Goal: Task Accomplishment & Management: Manage account settings

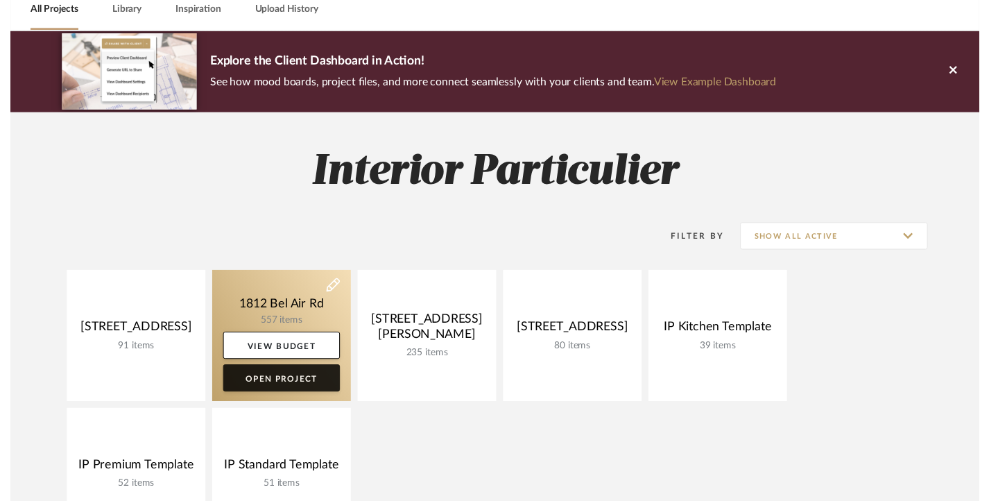
scroll to position [69, 0]
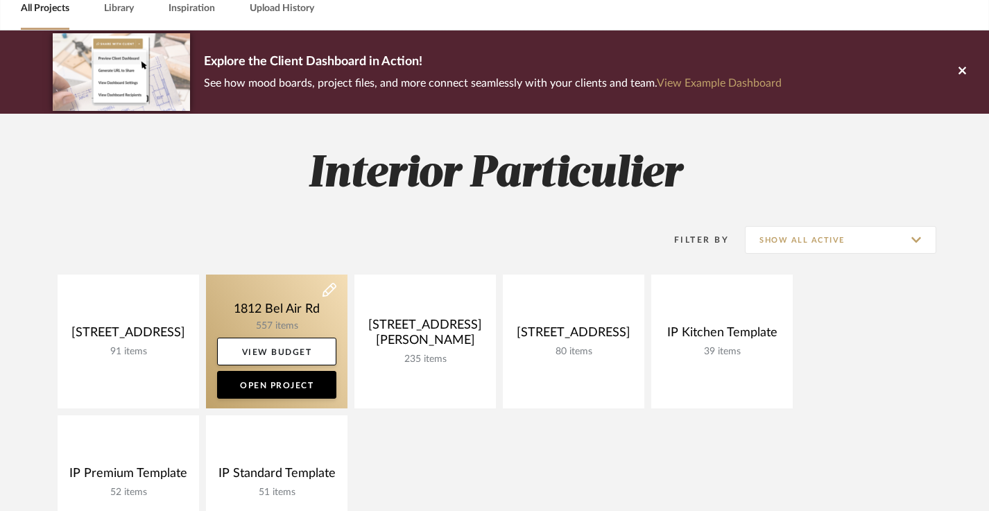
click at [271, 295] on link at bounding box center [277, 342] width 142 height 134
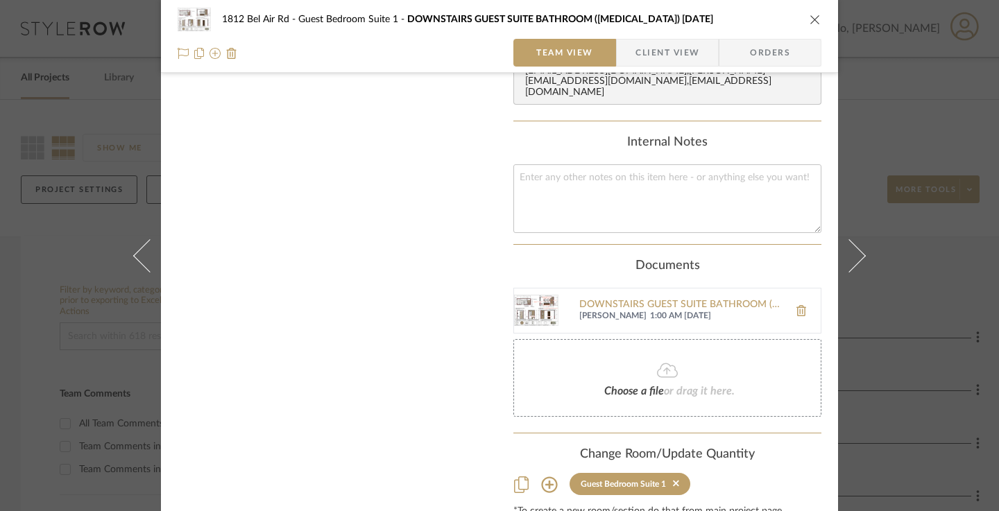
scroll to position [656, 0]
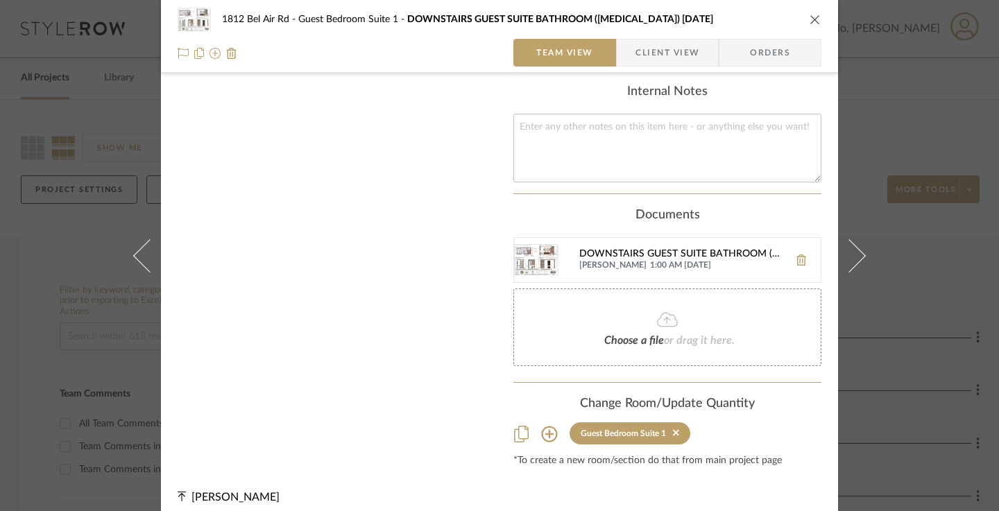
click at [677, 249] on div "DOWNSTAIRS GUEST SUITE BATHROOM (OPTION 2) 9.05.25.pdf" at bounding box center [680, 254] width 203 height 11
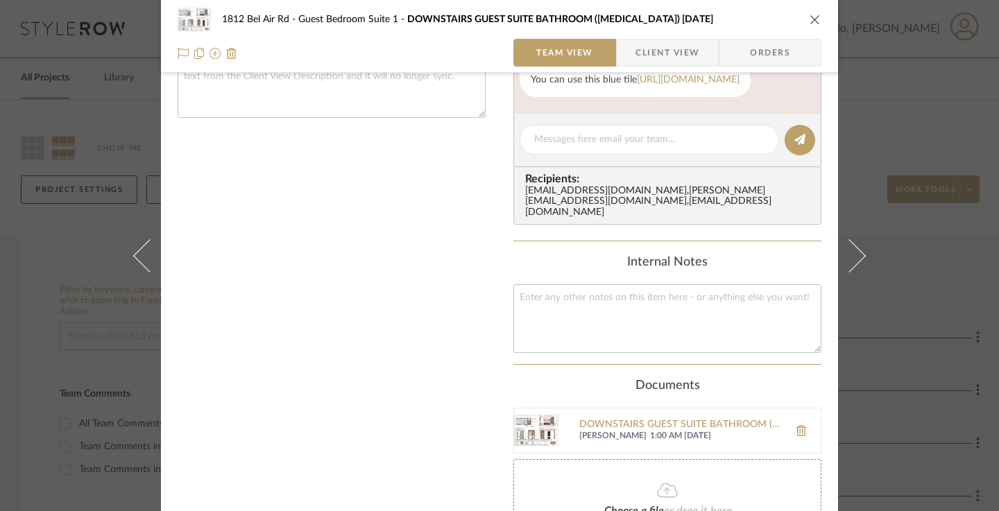
scroll to position [448, 0]
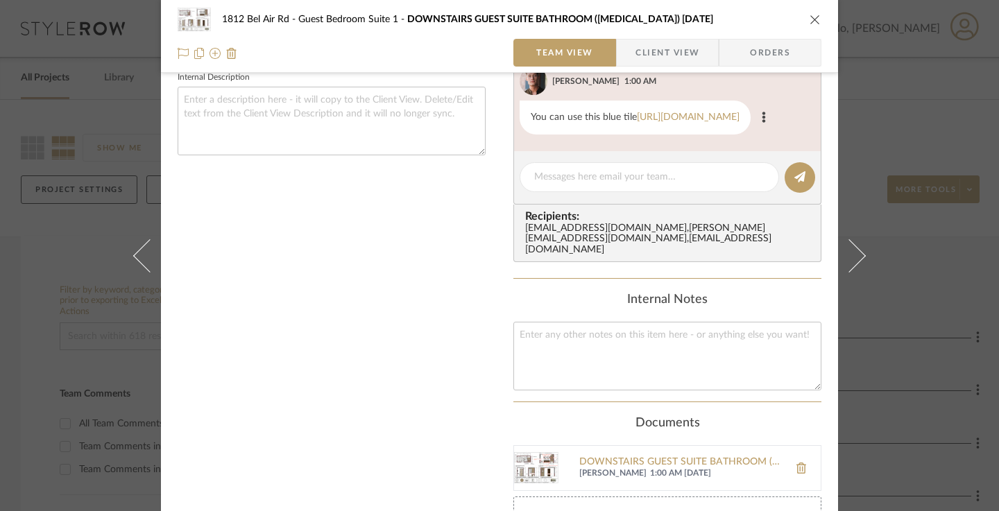
drag, startPoint x: 592, startPoint y: 118, endPoint x: 560, endPoint y: 97, distance: 38.1
click at [560, 101] on div "You can use this blue tile https://www.ziatile.com/products/ethereal-blue-4x4-c…" at bounding box center [635, 118] width 231 height 34
copy div "use this blue tile https://www.ziatile.com/products/ethereal-blue-4x4-ceramic-t…"
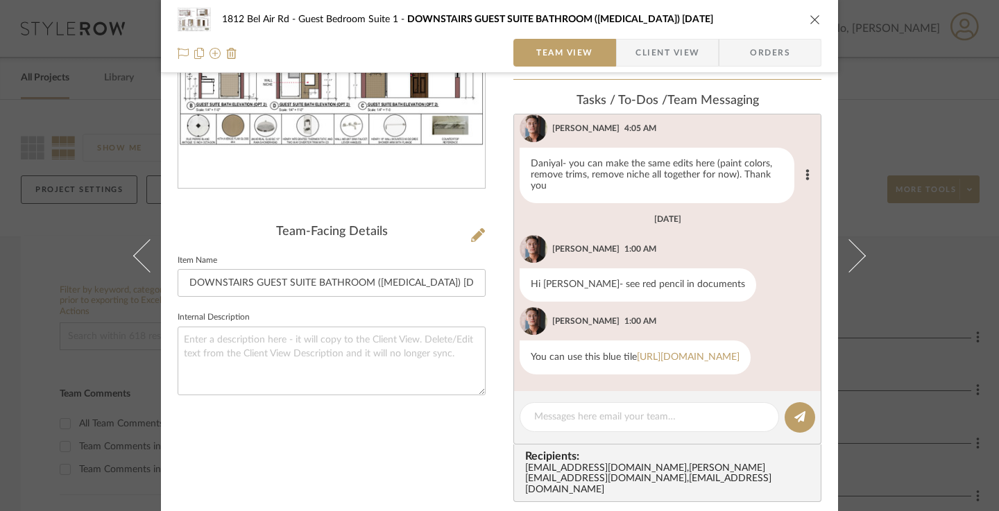
scroll to position [347, 0]
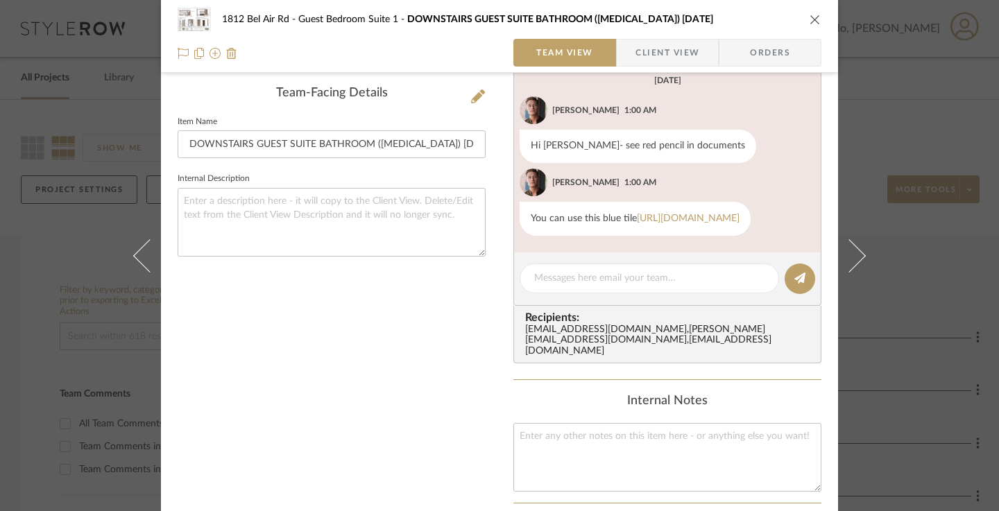
click at [454, 346] on div "DOWNSTAI... 9.05.25.pdf Team-Facing Details Item Name DOWNSTAIRS GUEST SUITE BA…" at bounding box center [332, 261] width 308 height 1029
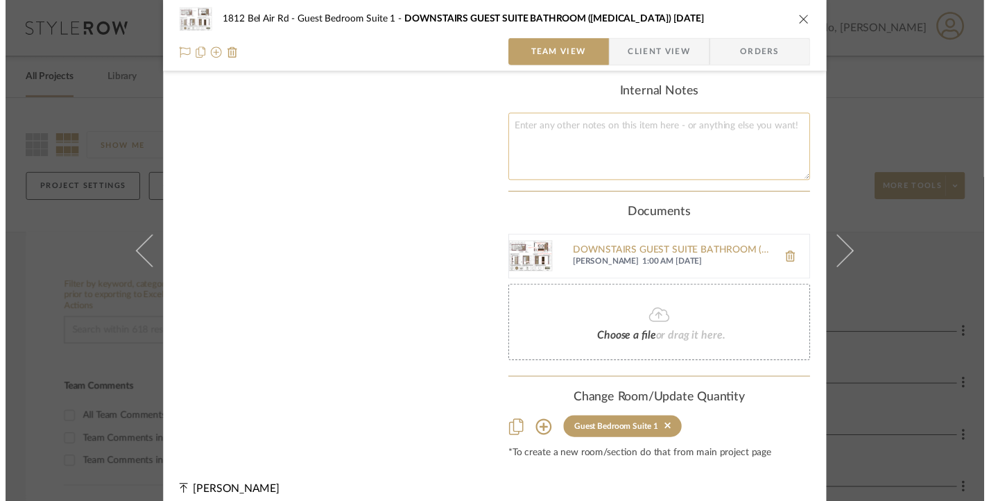
scroll to position [656, 0]
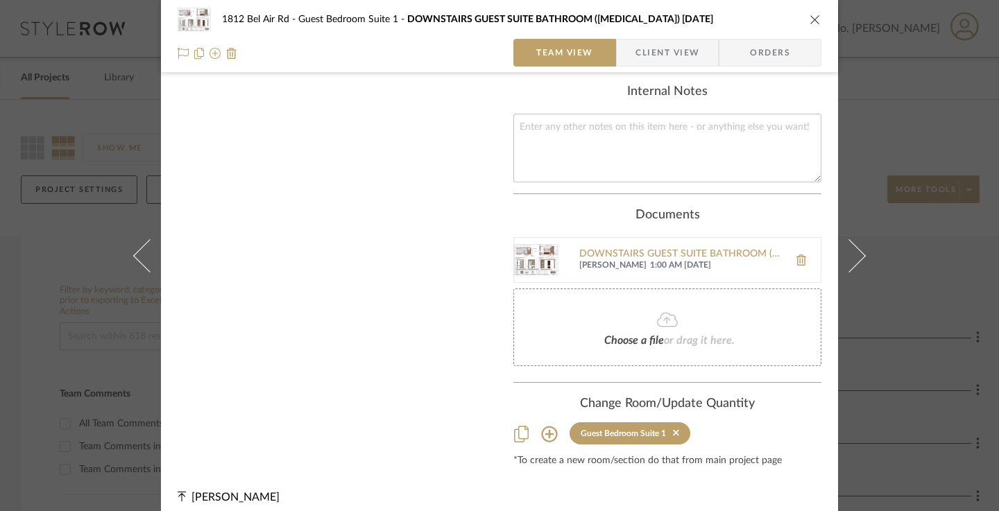
click at [0, 259] on div "1812 Bel Air Rd Guest Bedroom Suite 1 DOWNSTAIRS GUEST SUITE BATHROOM (OPTION 2…" at bounding box center [499, 255] width 999 height 511
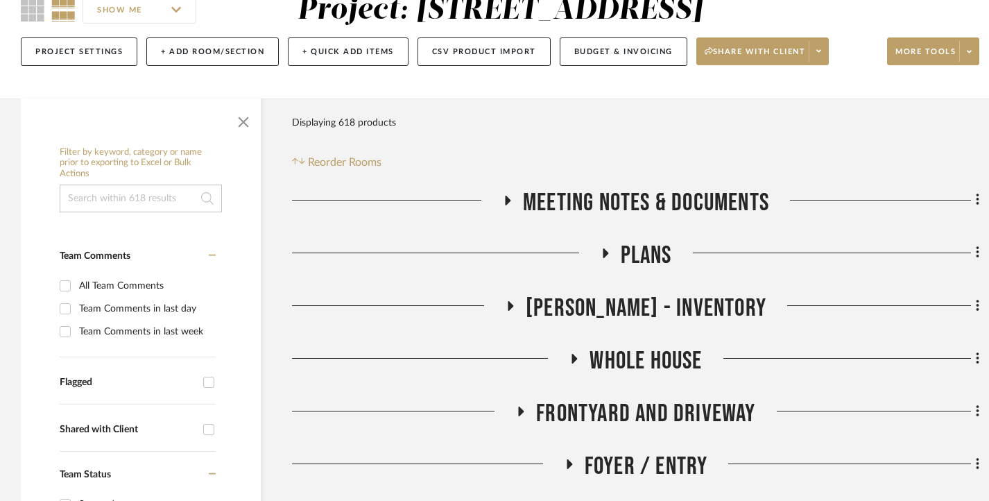
scroll to position [139, 0]
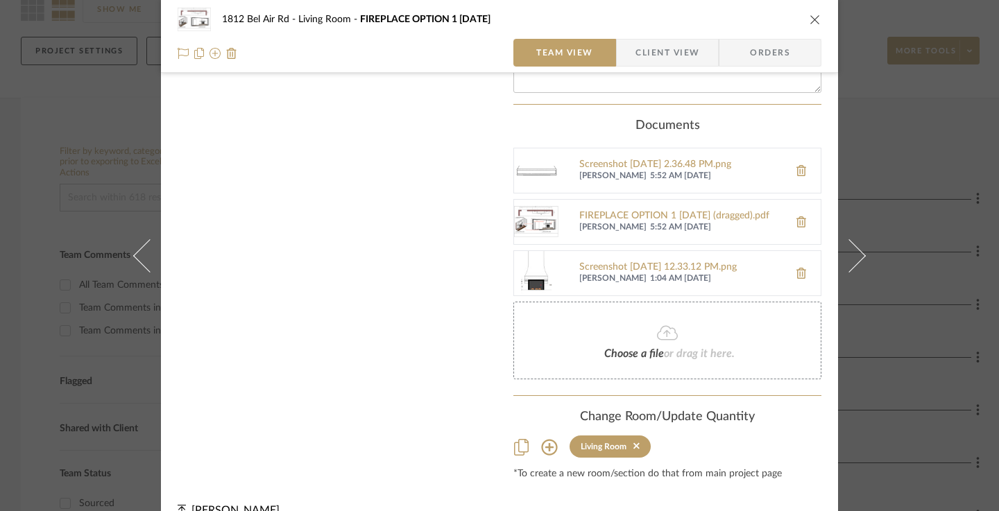
scroll to position [719, 0]
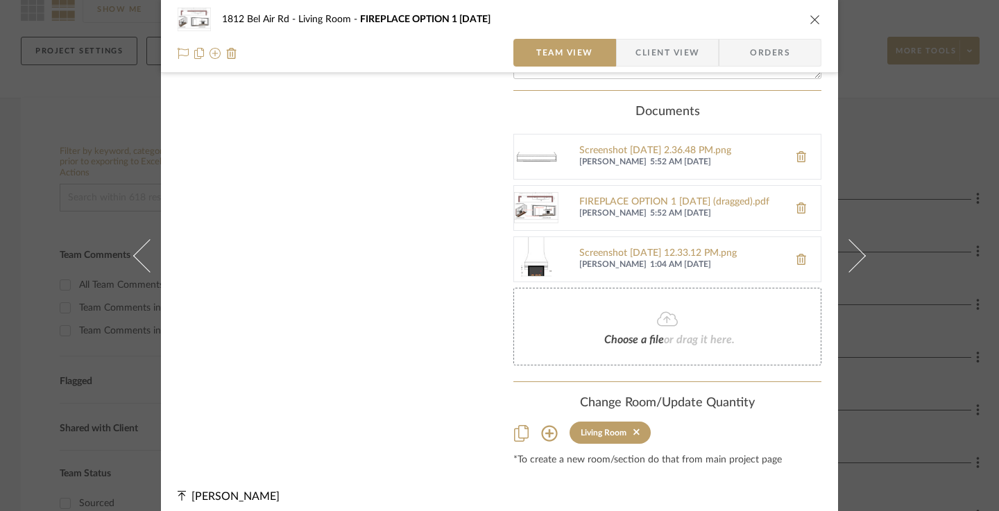
click at [542, 237] on img at bounding box center [536, 259] width 44 height 44
click at [538, 191] on img at bounding box center [536, 208] width 44 height 44
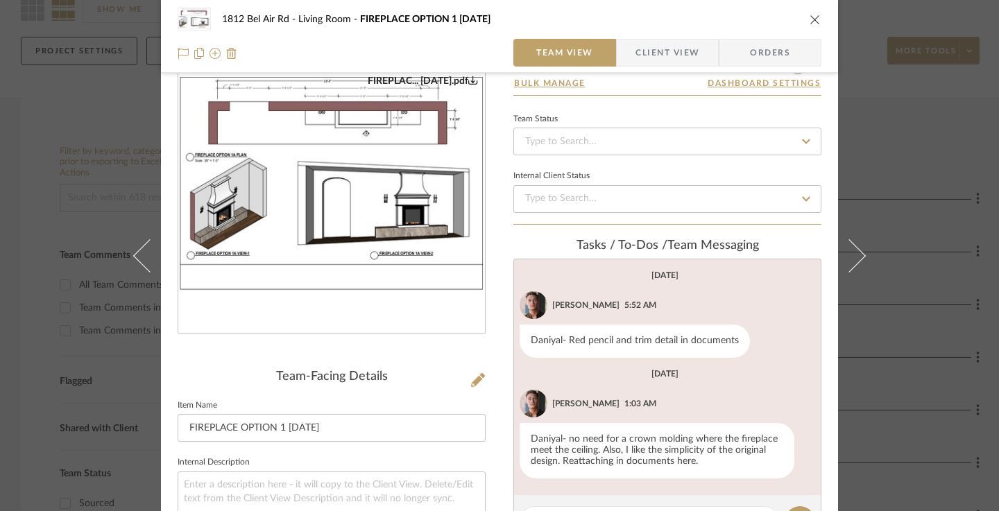
scroll to position [25, 0]
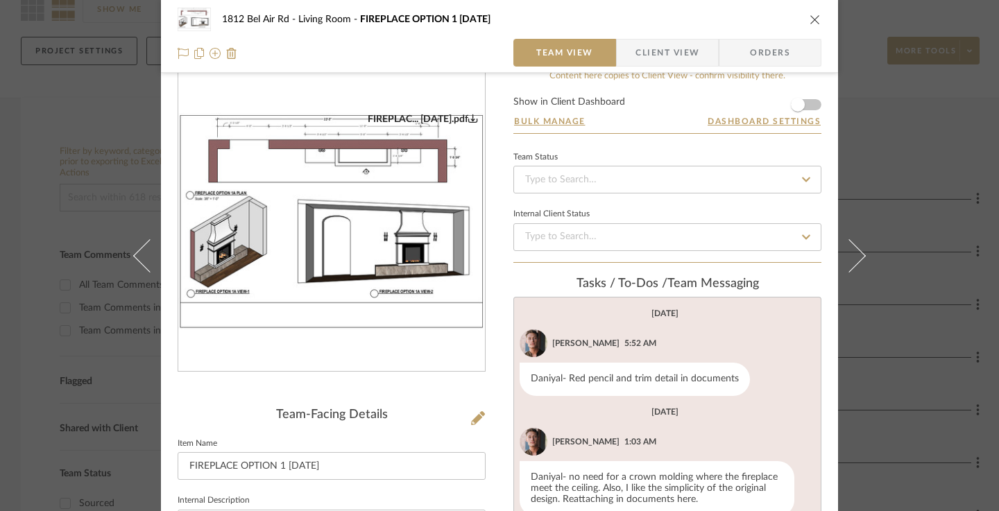
click at [388, 230] on img "0" at bounding box center [331, 221] width 307 height 216
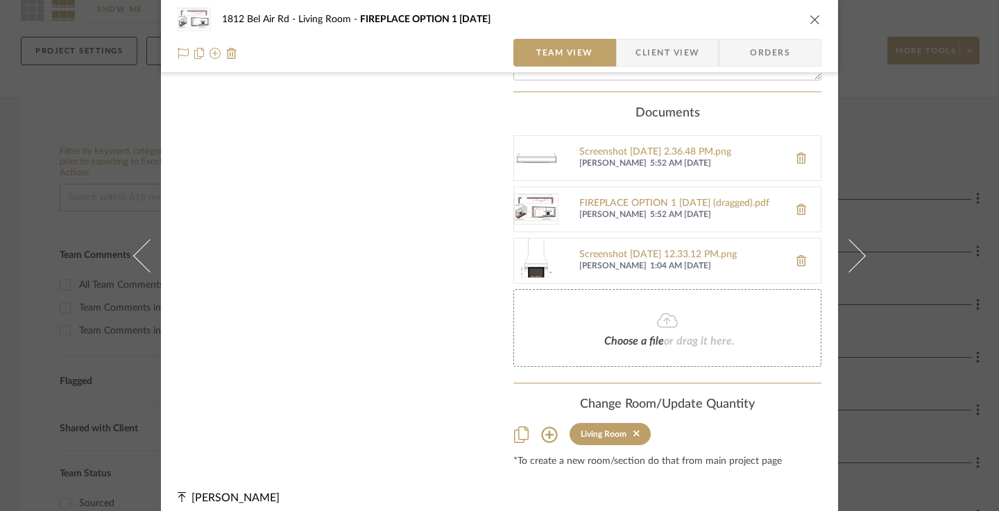
scroll to position [719, 0]
click at [536, 244] on img at bounding box center [536, 259] width 44 height 44
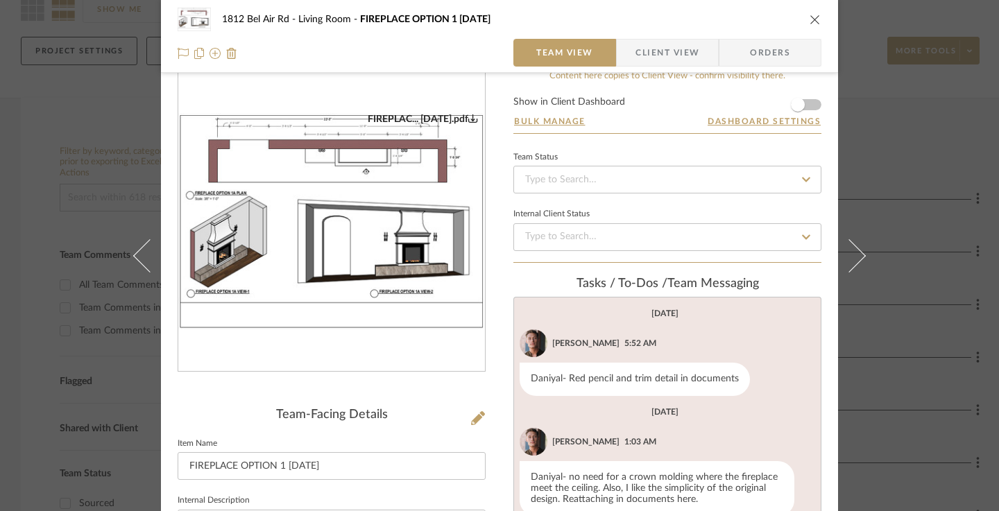
scroll to position [233, 0]
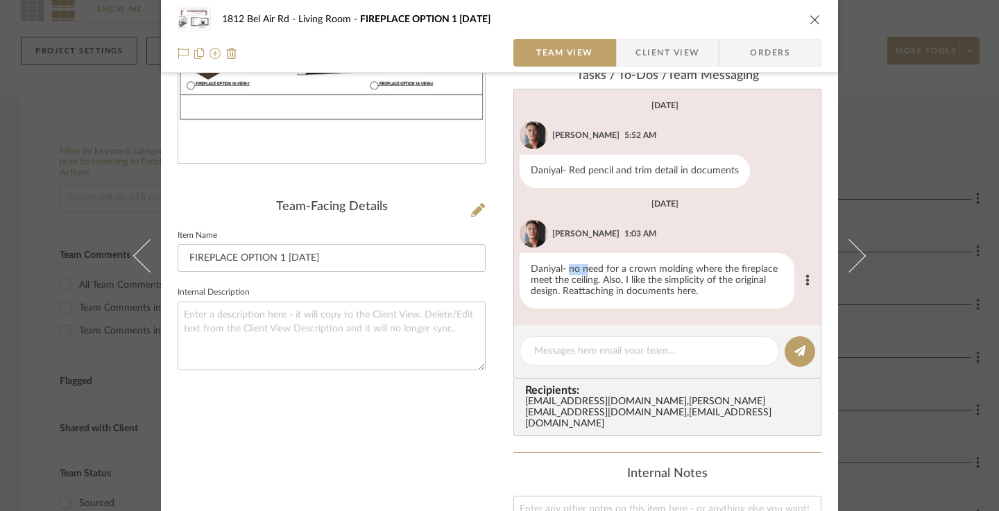
drag, startPoint x: 566, startPoint y: 271, endPoint x: 584, endPoint y: 274, distance: 18.4
click at [584, 274] on div "Daniyal- no need for a crown molding where the fireplace meet the ceiling. Also…" at bounding box center [657, 280] width 275 height 55
drag, startPoint x: 354, startPoint y: 17, endPoint x: 488, endPoint y: 17, distance: 134.6
click at [488, 17] on div "1812 Bel Air Rd Living Room FIREPLACE OPTION 1 9.24.25" at bounding box center [510, 20] width 576 height 10
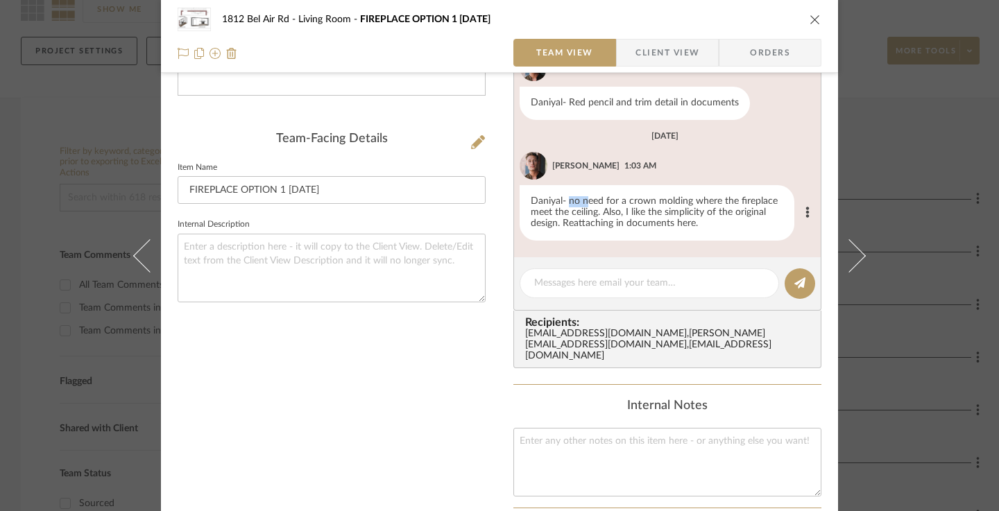
scroll to position [302, 0]
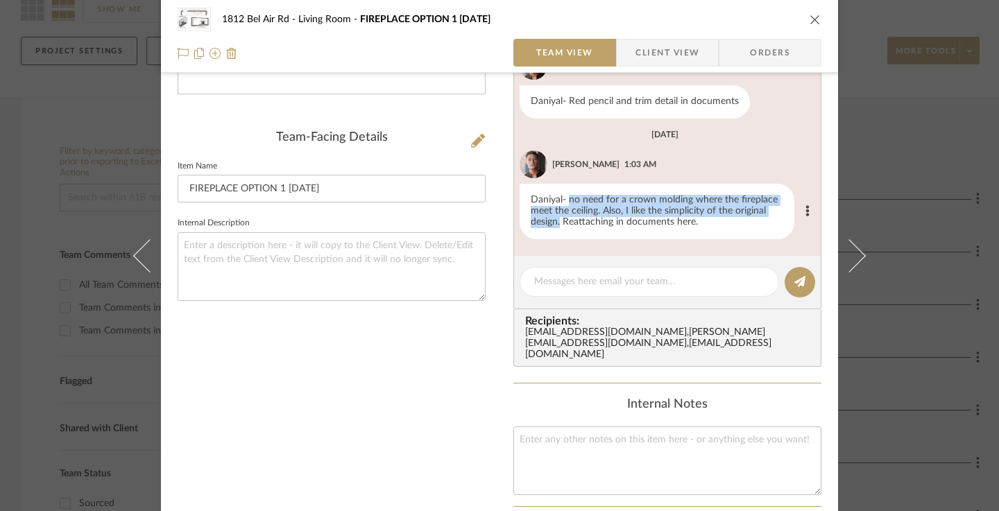
drag, startPoint x: 565, startPoint y: 198, endPoint x: 555, endPoint y: 228, distance: 32.0
click at [555, 228] on div "Daniyal- no need for a crown molding where the fireplace meet the ceiling. Also…" at bounding box center [657, 211] width 275 height 55
copy div "no need for a crown molding where the fireplace meet the ceiling. Also, I like …"
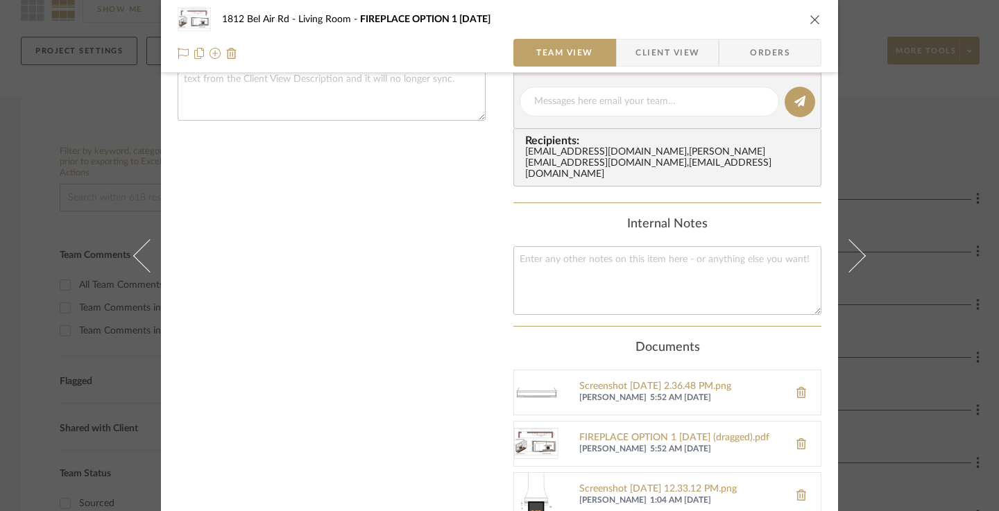
scroll to position [580, 0]
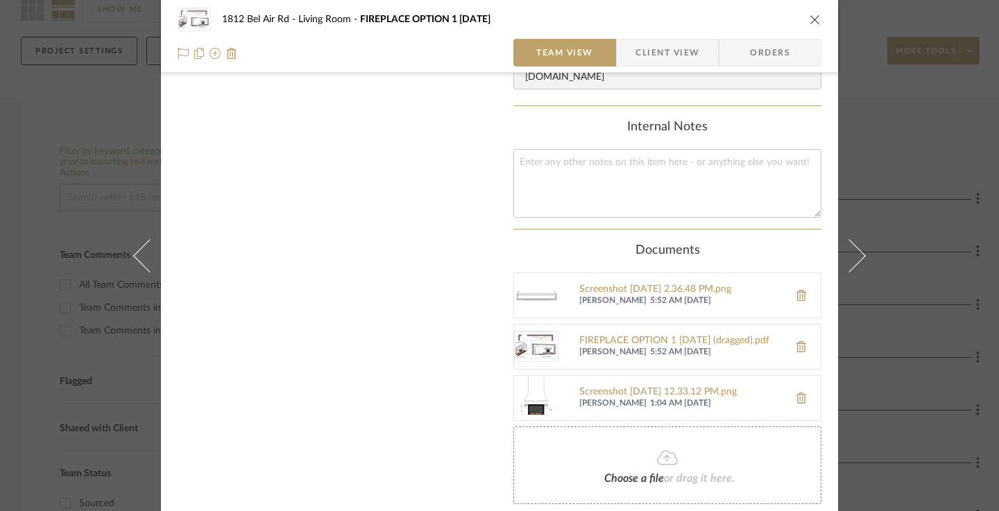
click at [887, 154] on div "1812 Bel Air Rd Living Room FIREPLACE OPTION 1 9.24.25 Team View Client View Or…" at bounding box center [499, 255] width 999 height 511
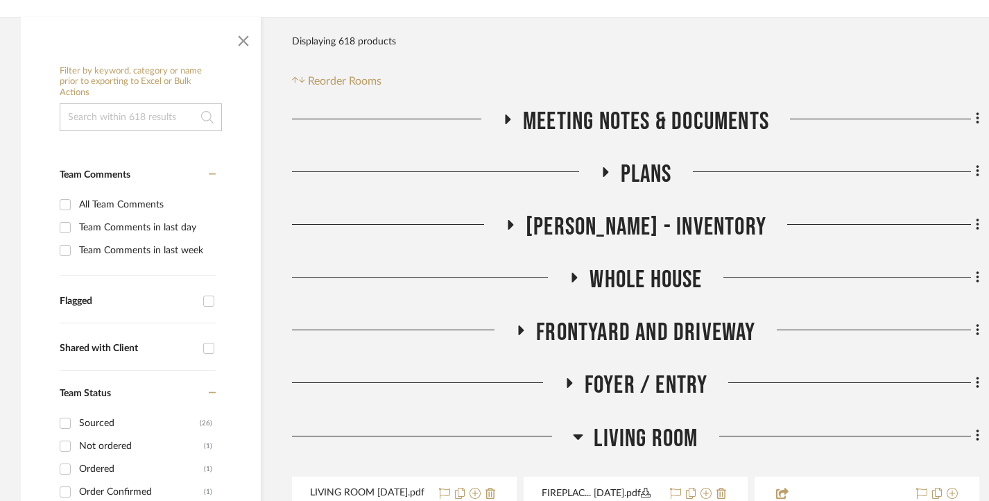
scroll to position [347, 0]
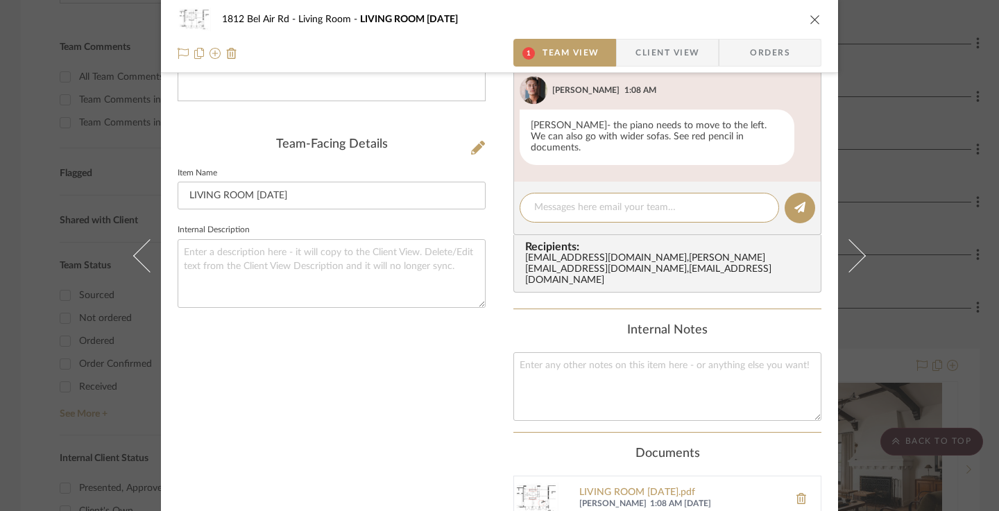
scroll to position [157, 0]
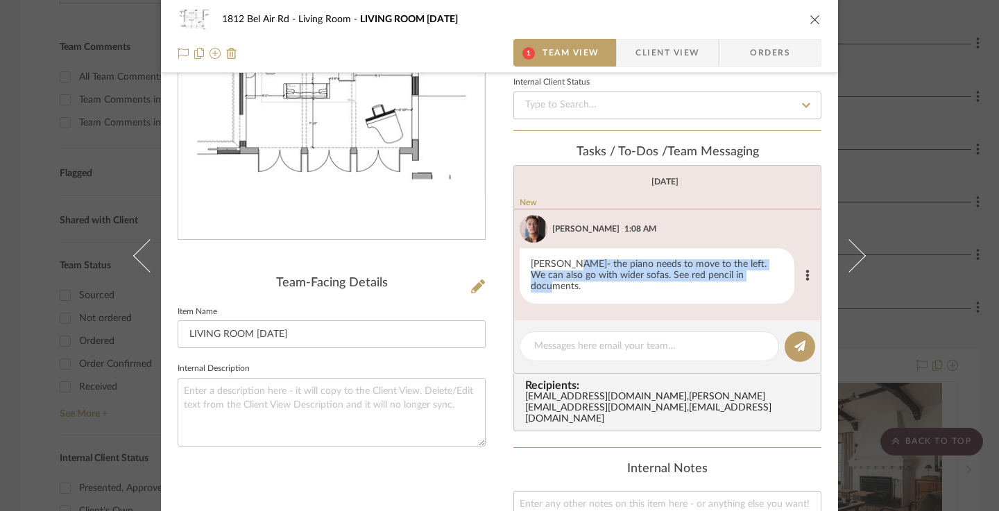
drag, startPoint x: 564, startPoint y: 266, endPoint x: 735, endPoint y: 280, distance: 172.0
click at [735, 280] on div "Daniyal- the piano needs to move to the left. We can also go with wider sofas. …" at bounding box center [657, 275] width 275 height 55
copy div "the piano needs to move to the left. We can also go with wider sofas. See red p…"
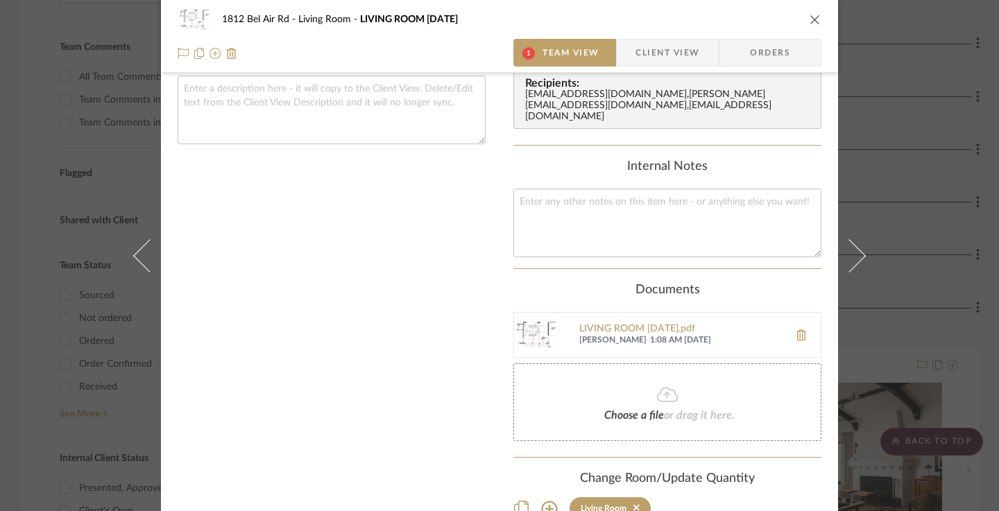
scroll to position [523, 0]
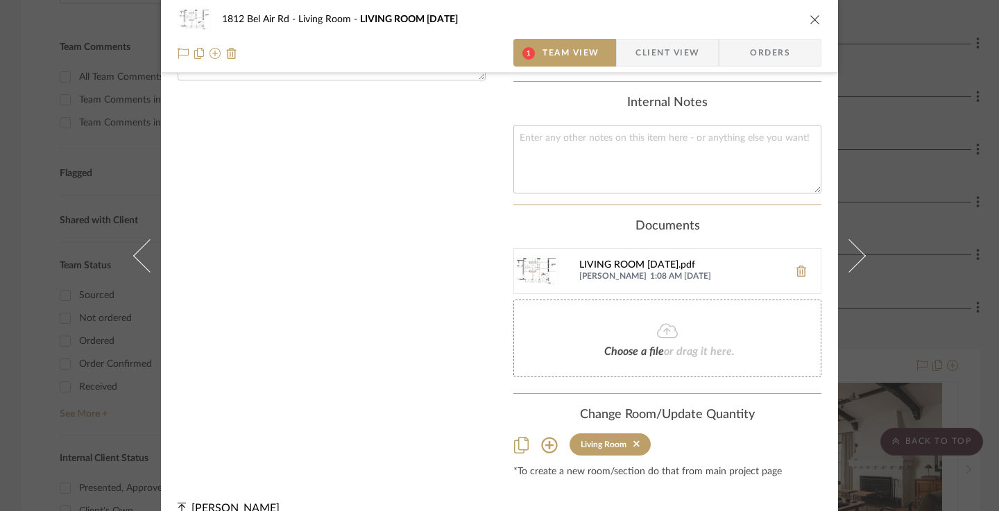
click at [663, 260] on div "LIVING ROOM [DATE].pdf" at bounding box center [680, 265] width 203 height 11
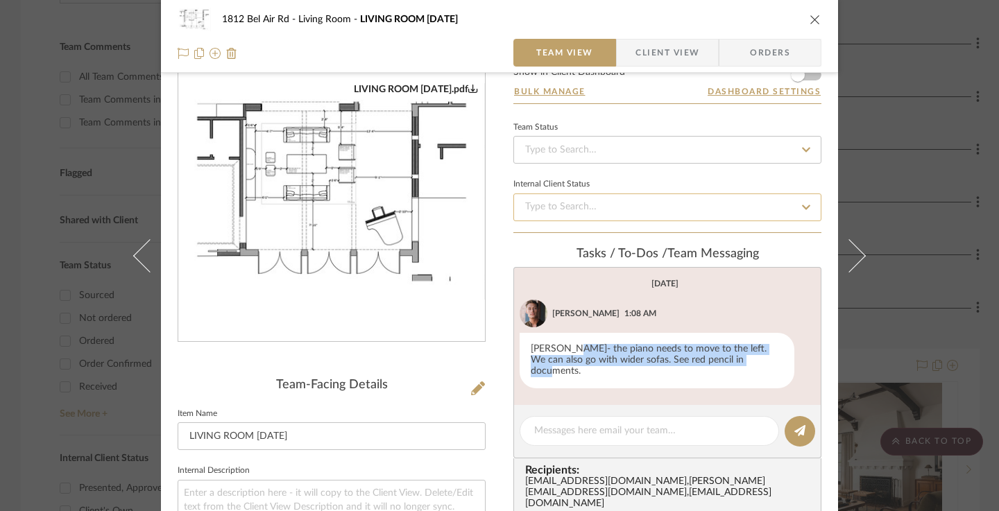
scroll to position [21, 0]
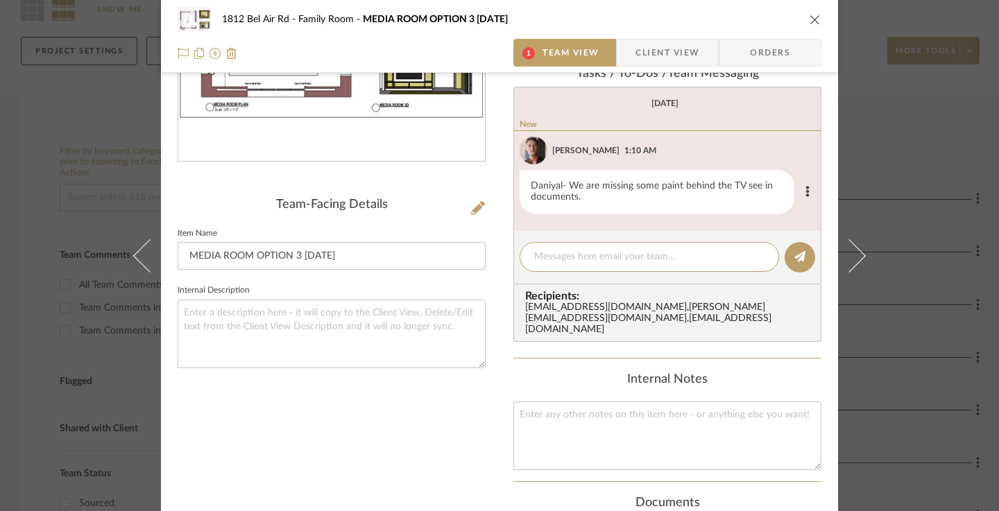
scroll to position [234, 0]
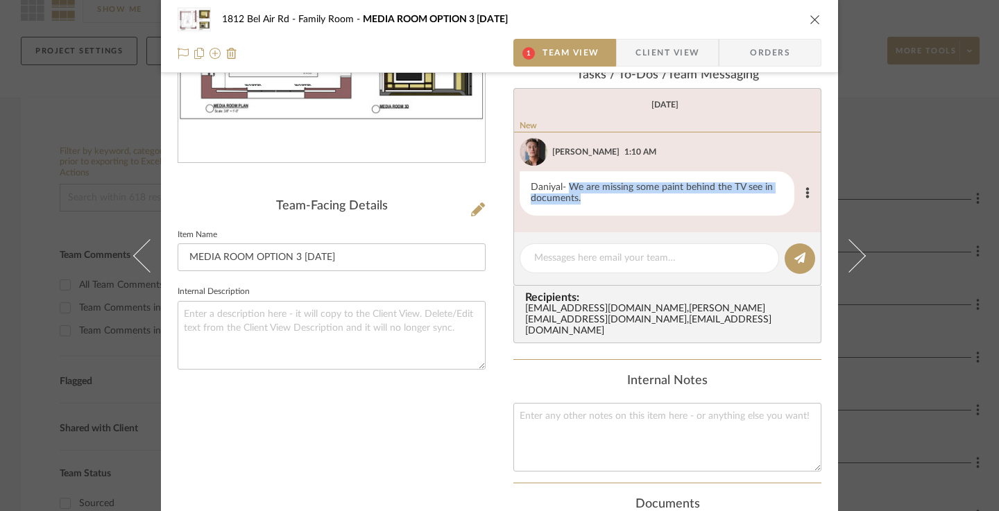
drag, startPoint x: 565, startPoint y: 188, endPoint x: 578, endPoint y: 199, distance: 17.2
click at [578, 199] on div "Daniyal- We are missing some paint behind the TV see in documents." at bounding box center [657, 193] width 275 height 44
copy div "We are missing some paint behind the TV see in documents."
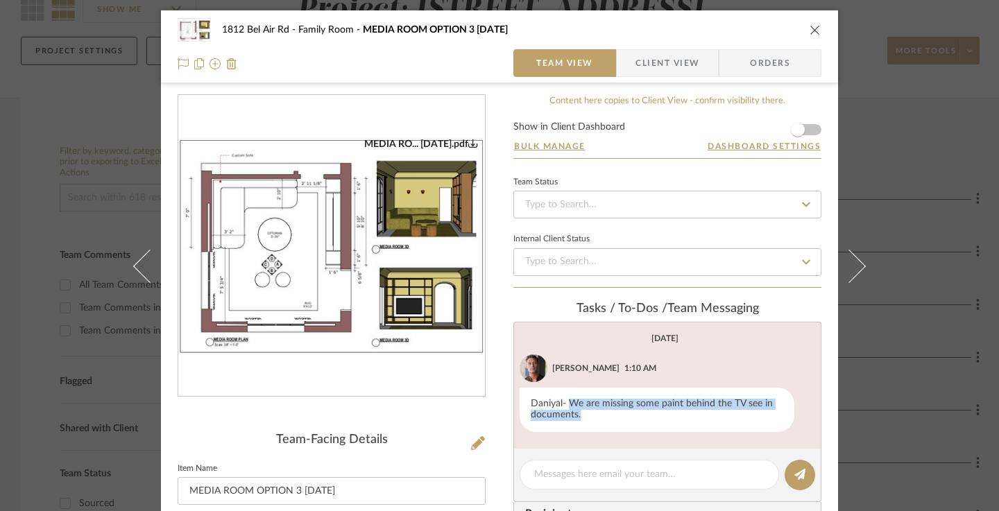
scroll to position [0, 0]
drag, startPoint x: 358, startPoint y: 28, endPoint x: 502, endPoint y: 25, distance: 144.3
click at [502, 25] on span "MEDIA ROOM OPTION 3 [DATE]" at bounding box center [435, 30] width 145 height 10
copy span "MEDIA ROOM OPTION 3 [DATE]"
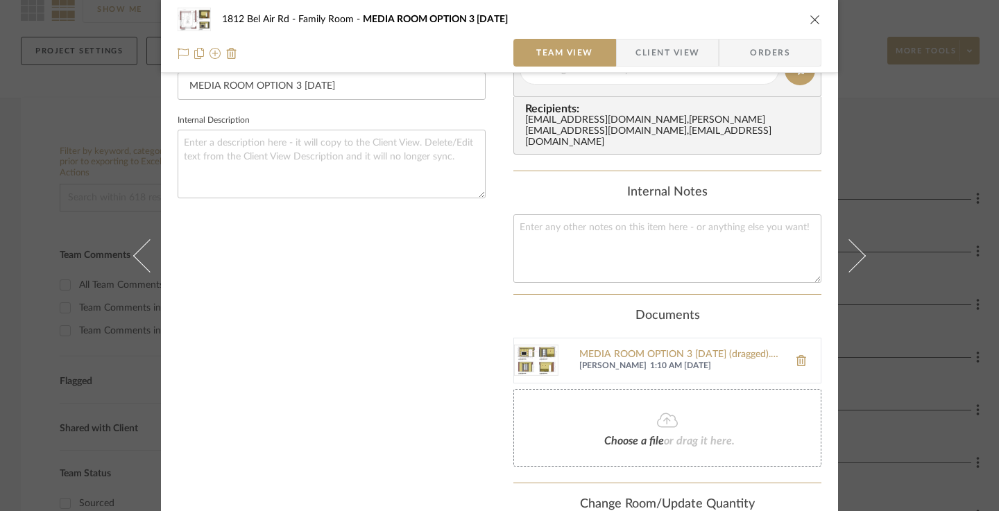
scroll to position [416, 0]
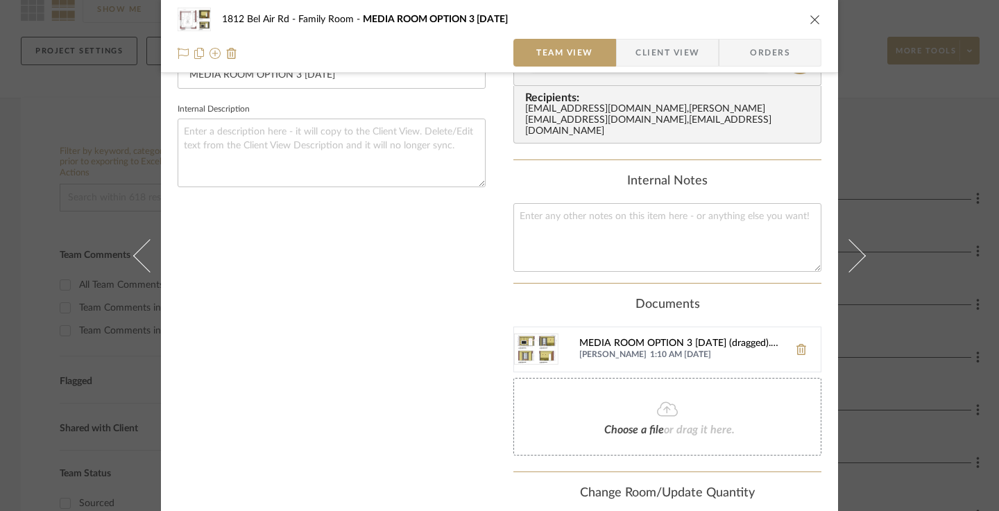
click at [601, 339] on div "MEDIA ROOM OPTION 3 [DATE] (dragged).pdf" at bounding box center [680, 344] width 203 height 11
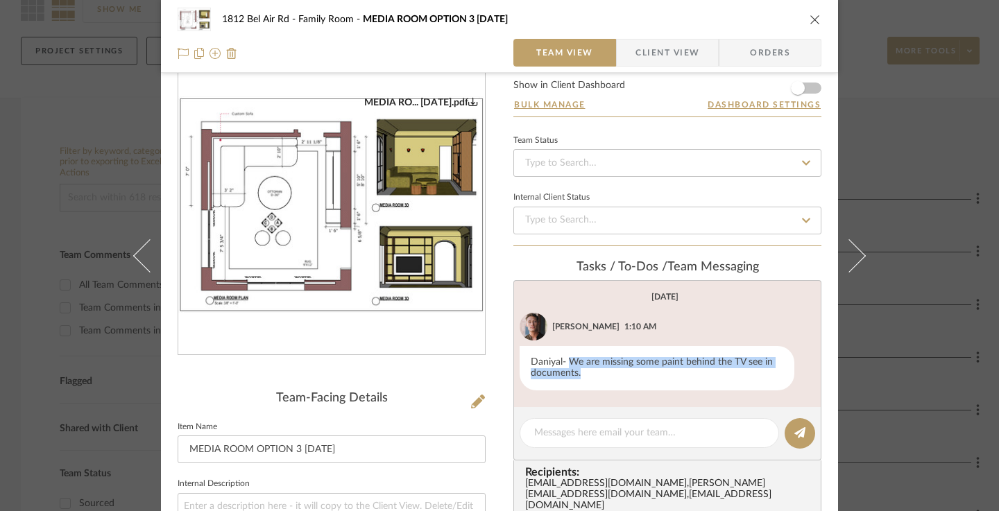
scroll to position [0, 0]
